Goal: Navigation & Orientation: Understand site structure

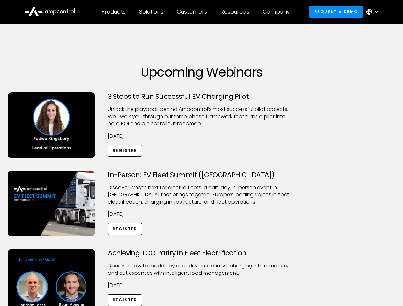
click at [196, 12] on div "Customers" at bounding box center [192, 11] width 30 height 7
click at [113, 12] on div "Products" at bounding box center [113, 11] width 24 height 7
click at [152, 12] on div "Solutions" at bounding box center [151, 11] width 24 height 7
click at [193, 12] on div "Customers" at bounding box center [192, 11] width 30 height 7
click at [236, 12] on div "Resources" at bounding box center [234, 11] width 29 height 7
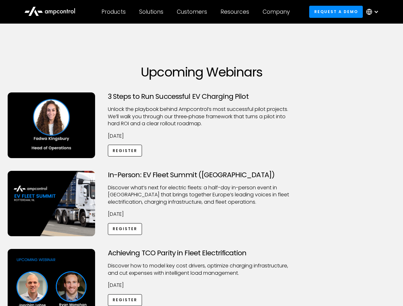
click at [278, 12] on div "Company" at bounding box center [276, 11] width 27 height 7
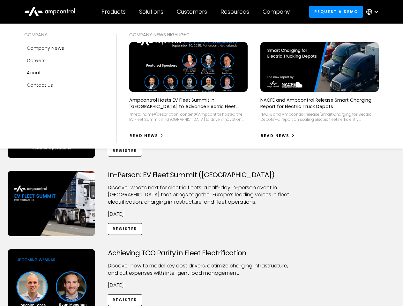
click at [374, 12] on div at bounding box center [376, 11] width 5 height 5
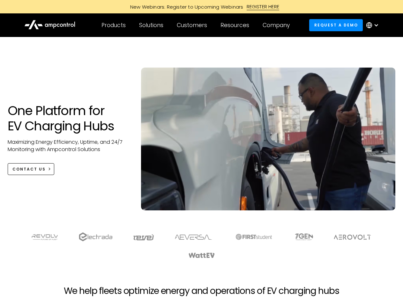
click at [196, 25] on div "Customers" at bounding box center [192, 25] width 30 height 7
click at [113, 25] on div "Products" at bounding box center [113, 25] width 24 height 7
click at [152, 25] on div "Solutions" at bounding box center [151, 25] width 24 height 7
click at [193, 25] on div "Customers" at bounding box center [192, 25] width 30 height 7
click at [236, 25] on div "Resources" at bounding box center [234, 25] width 29 height 7
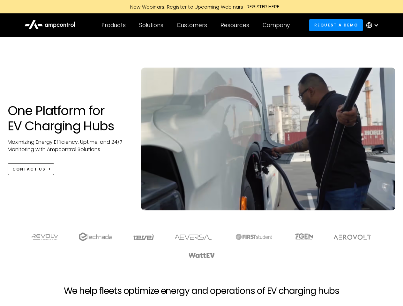
click at [278, 25] on div "Company" at bounding box center [276, 25] width 27 height 7
click at [374, 25] on div at bounding box center [376, 25] width 5 height 5
